Goal: Information Seeking & Learning: Learn about a topic

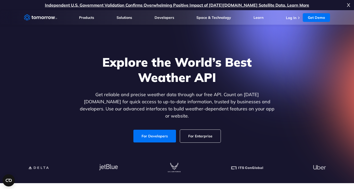
scroll to position [51, 0]
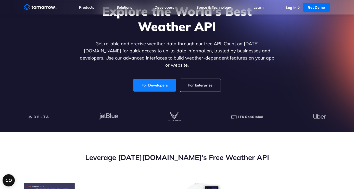
click at [161, 83] on link "For Developers" at bounding box center [154, 85] width 43 height 13
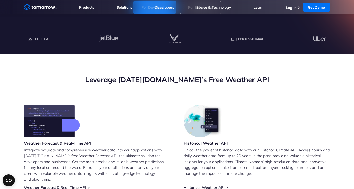
scroll to position [0, 0]
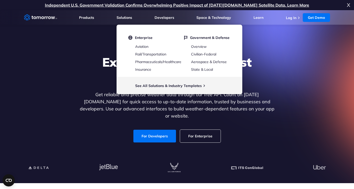
drag, startPoint x: 129, startPoint y: 104, endPoint x: 109, endPoint y: -26, distance: 131.6
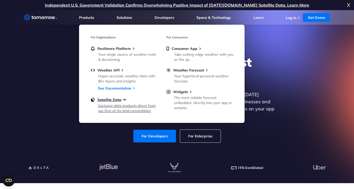
click at [116, 101] on span "Satellite Data" at bounding box center [109, 100] width 24 height 5
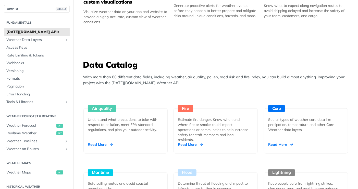
scroll to position [408, 0]
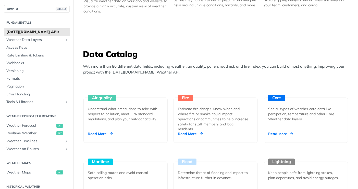
click at [2, 182] on div "Fundamentals [DATE][DOMAIN_NAME] APIs Weather Data Layers Core Probabilistic Fo…" at bounding box center [36, 176] width 73 height 326
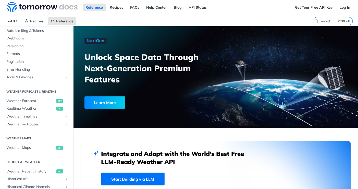
scroll to position [0, 0]
